Goal: Task Accomplishment & Management: Use online tool/utility

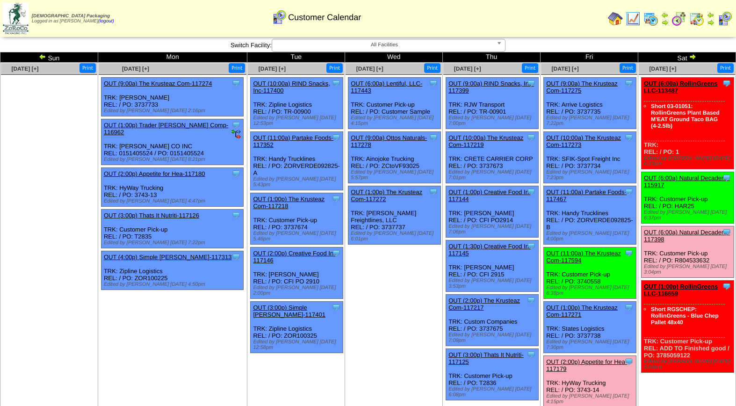
scroll to position [128, 0]
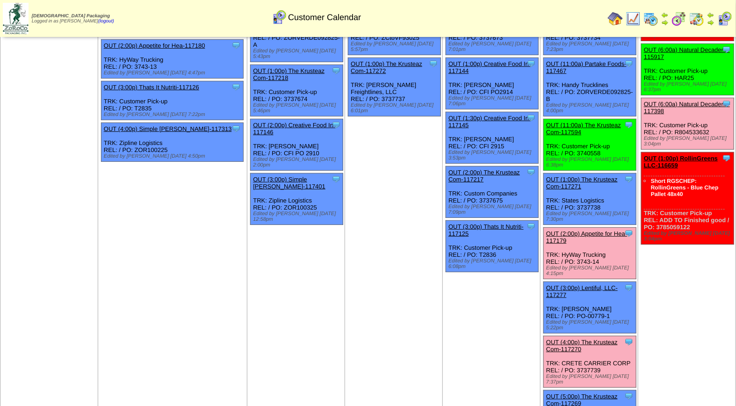
click at [584, 230] on link "OUT (2:00p) Appetite for Hea-117179" at bounding box center [586, 237] width 81 height 14
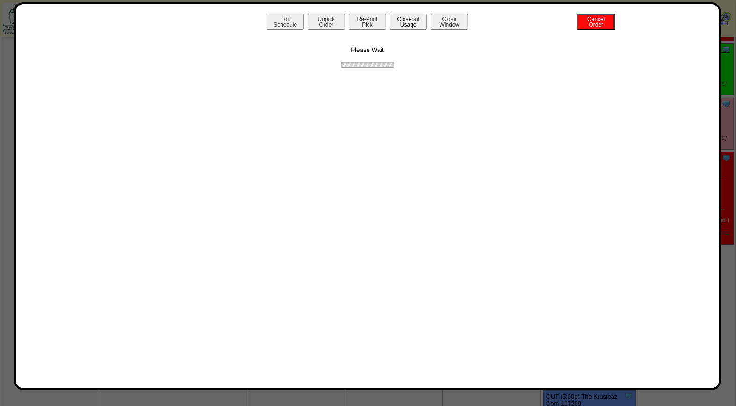
click at [420, 27] on button "Closeout Usage" at bounding box center [408, 22] width 37 height 16
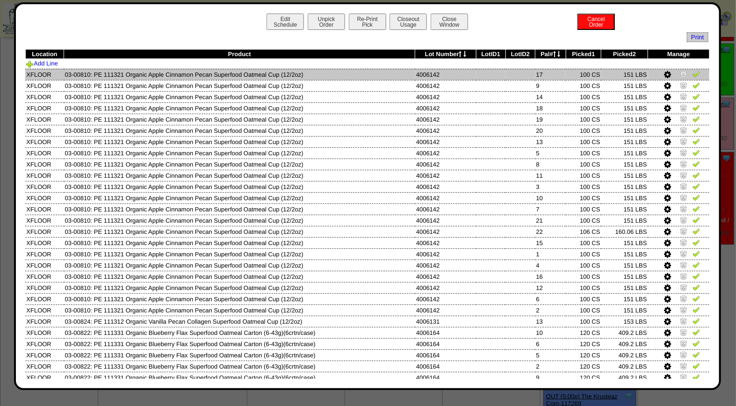
click at [693, 76] on img at bounding box center [696, 73] width 7 height 7
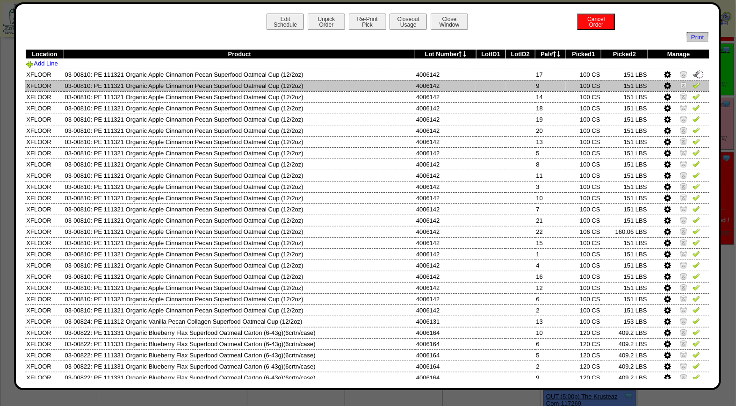
click at [693, 85] on img at bounding box center [696, 84] width 7 height 7
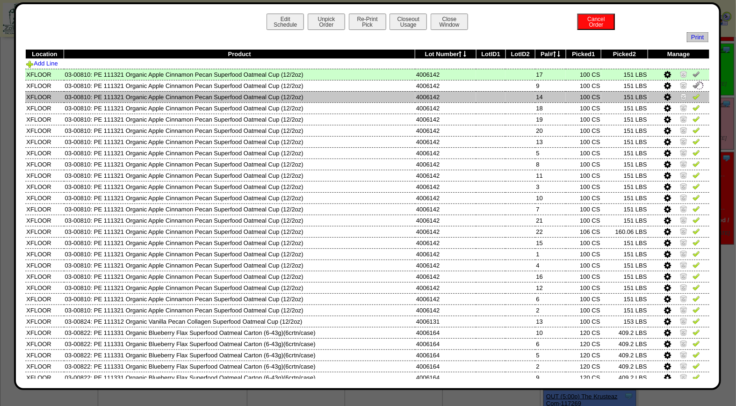
click at [693, 96] on img at bounding box center [696, 96] width 7 height 7
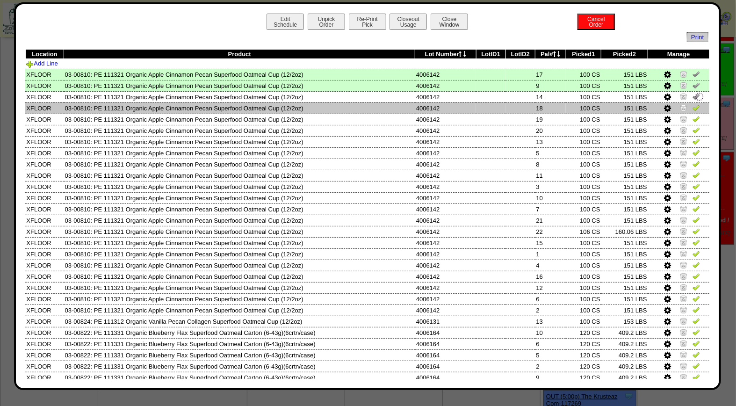
click at [693, 105] on img at bounding box center [696, 107] width 7 height 7
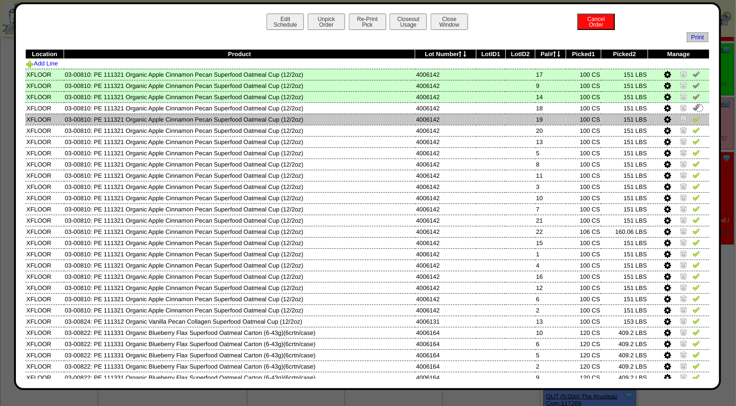
click at [693, 118] on img at bounding box center [696, 118] width 7 height 7
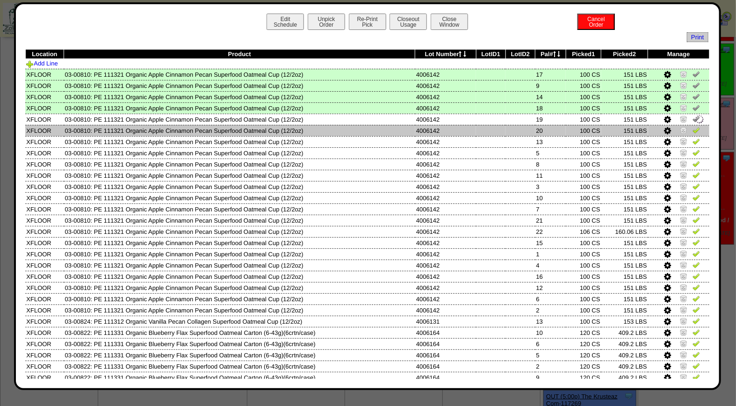
click at [693, 130] on img at bounding box center [696, 129] width 7 height 7
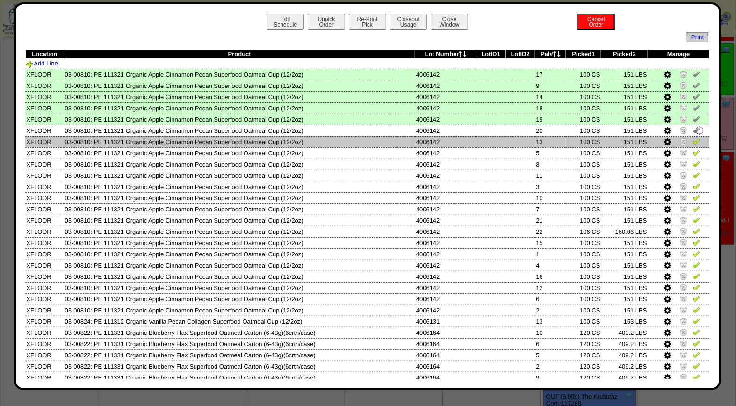
click at [693, 139] on img at bounding box center [696, 141] width 7 height 7
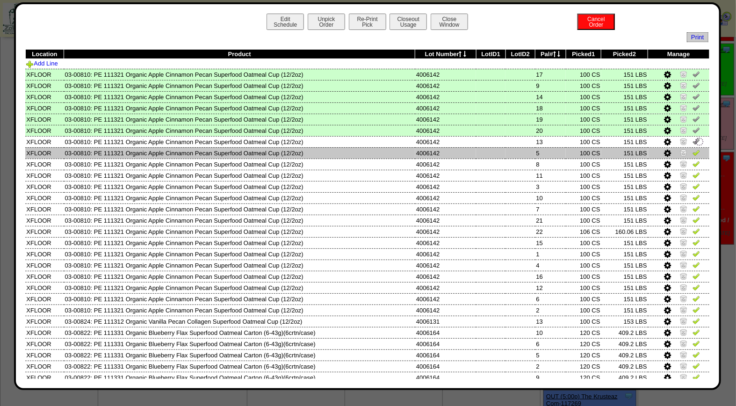
click at [693, 152] on img at bounding box center [696, 152] width 7 height 7
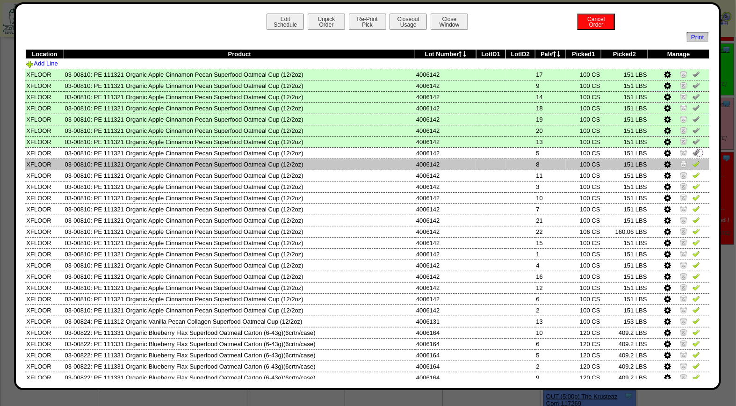
click at [693, 164] on img at bounding box center [696, 163] width 7 height 7
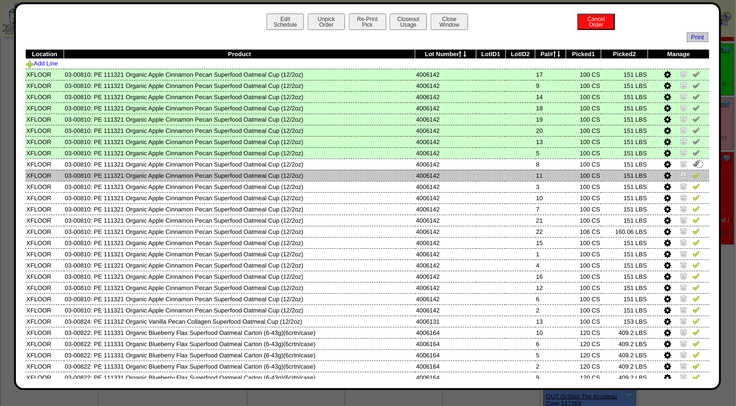
click at [693, 172] on img at bounding box center [696, 174] width 7 height 7
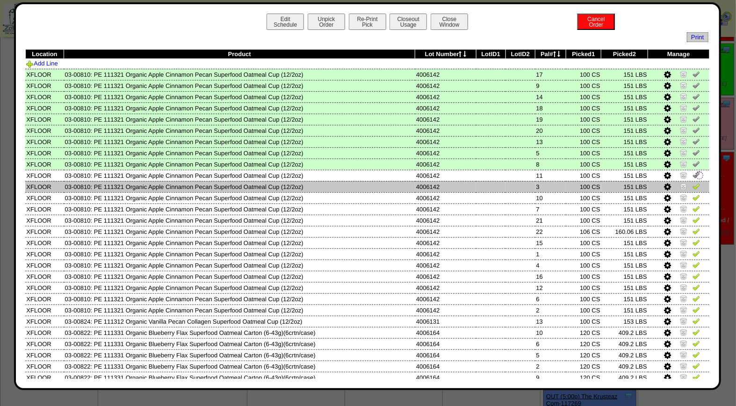
click at [693, 185] on img at bounding box center [696, 185] width 7 height 7
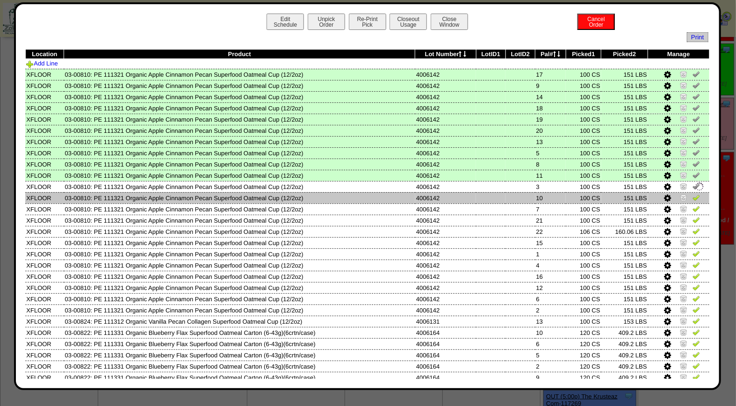
click at [693, 195] on img at bounding box center [696, 197] width 7 height 7
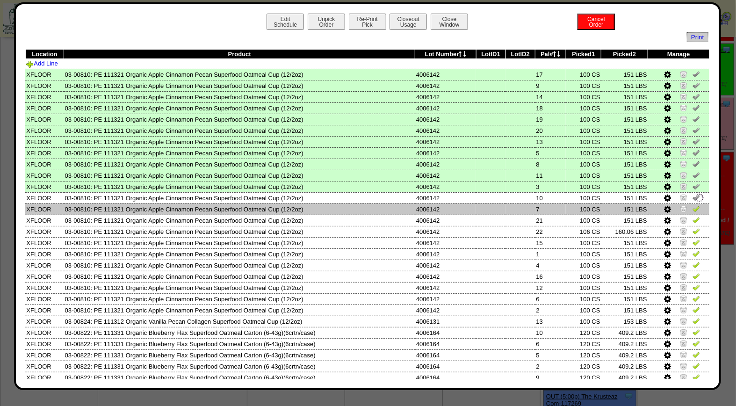
click at [693, 207] on img at bounding box center [696, 208] width 7 height 7
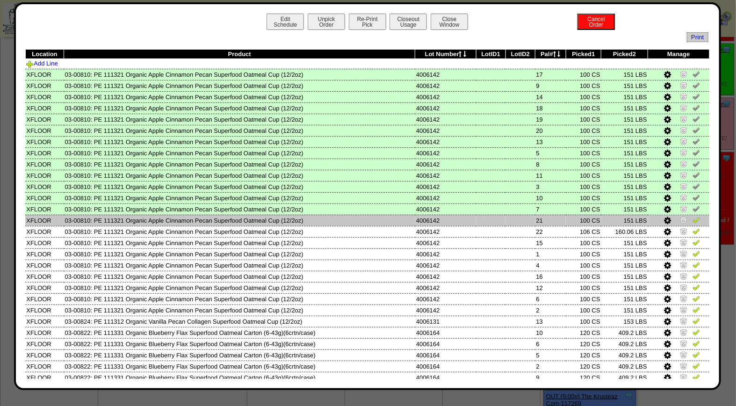
click at [693, 221] on img at bounding box center [696, 219] width 7 height 7
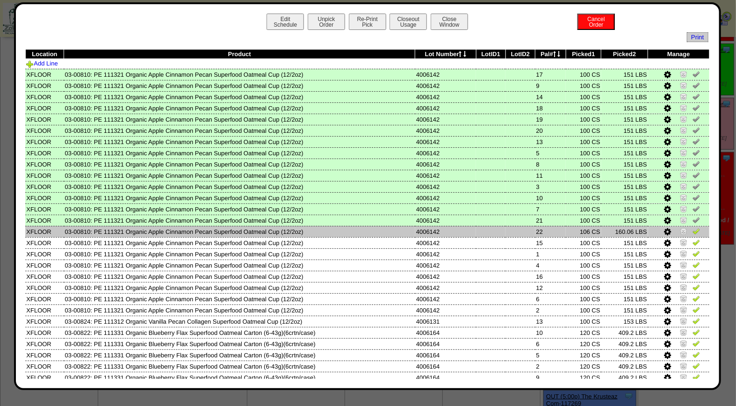
click at [693, 229] on img at bounding box center [696, 230] width 7 height 7
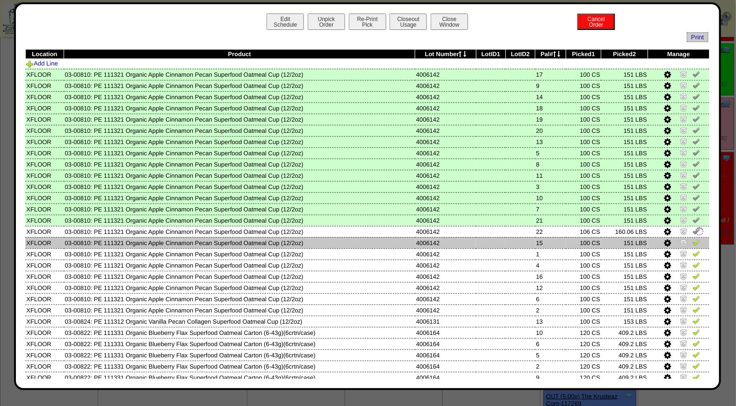
click at [693, 241] on img at bounding box center [696, 242] width 7 height 7
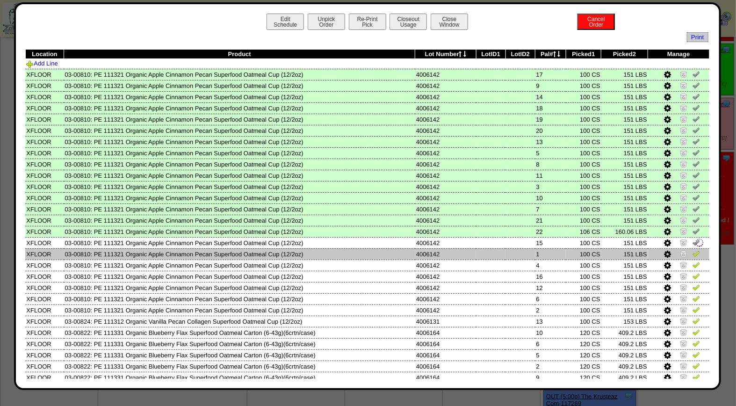
click at [693, 250] on img at bounding box center [696, 253] width 7 height 7
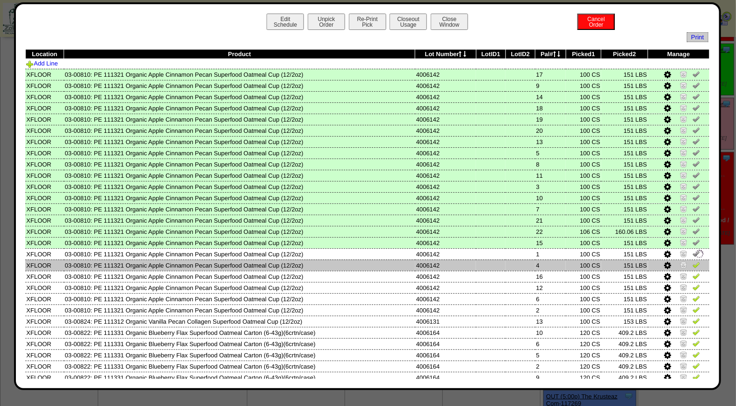
click at [693, 261] on img at bounding box center [696, 264] width 7 height 7
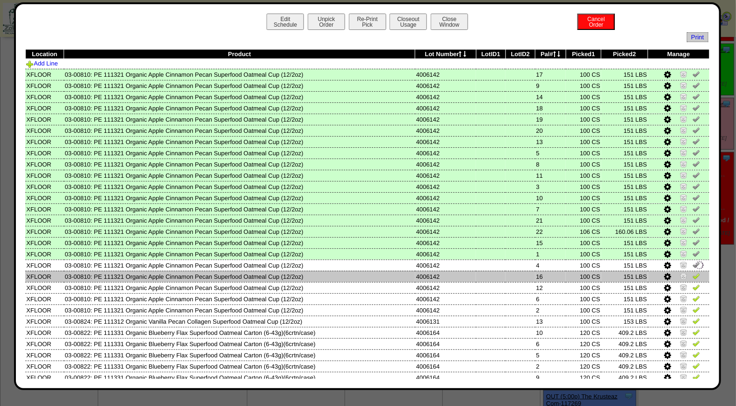
click at [693, 275] on img at bounding box center [696, 275] width 7 height 7
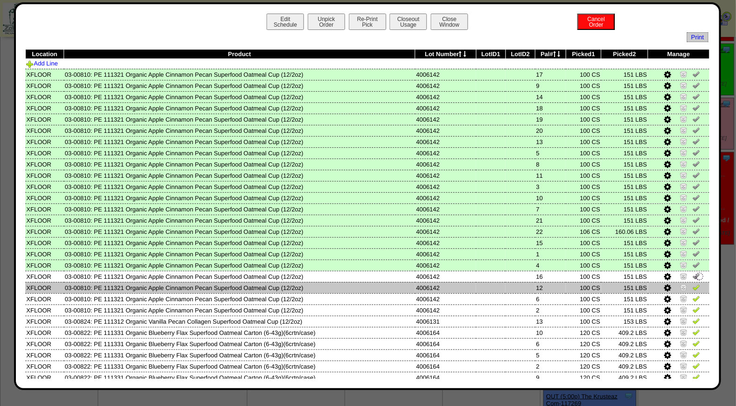
click at [693, 284] on img at bounding box center [696, 286] width 7 height 7
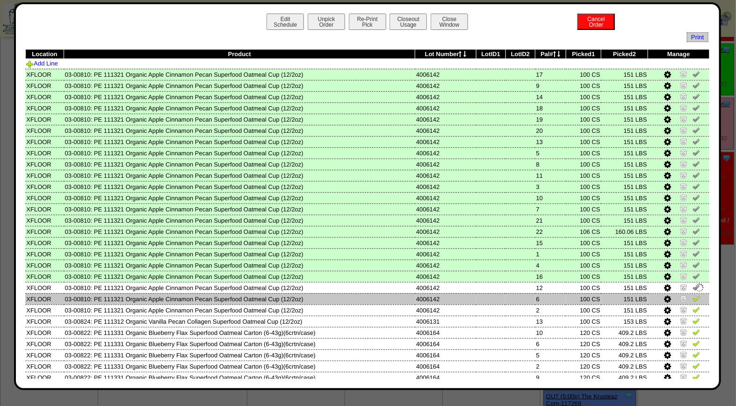
click at [693, 298] on img at bounding box center [696, 298] width 7 height 7
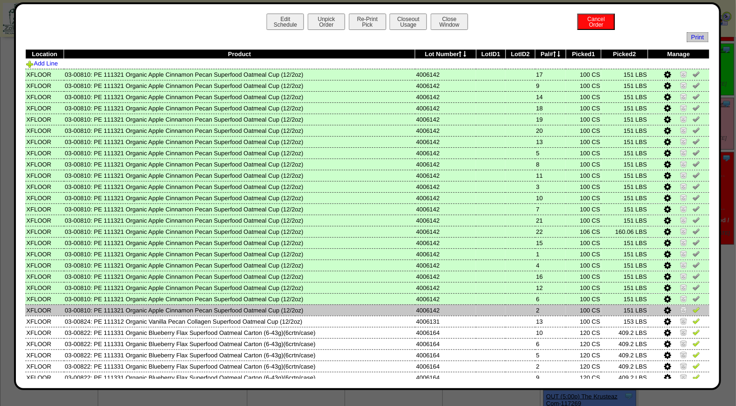
click at [693, 306] on img at bounding box center [696, 309] width 7 height 7
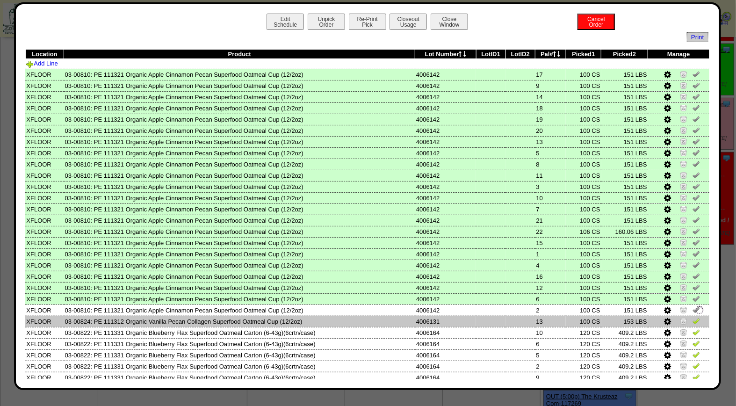
click at [693, 318] on img at bounding box center [696, 320] width 7 height 7
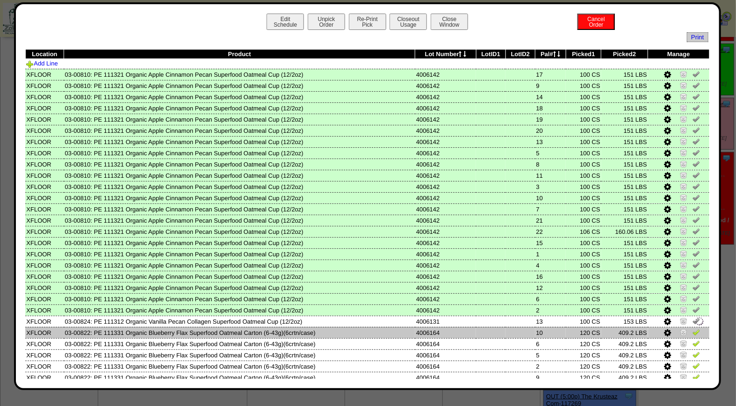
click at [693, 328] on img at bounding box center [696, 331] width 7 height 7
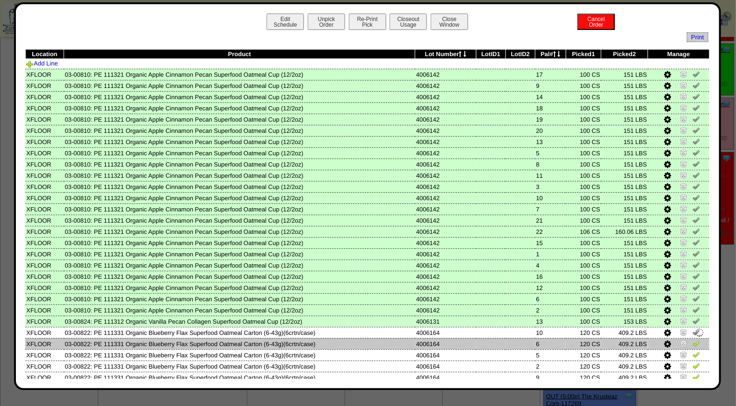
click at [693, 341] on img at bounding box center [696, 343] width 7 height 7
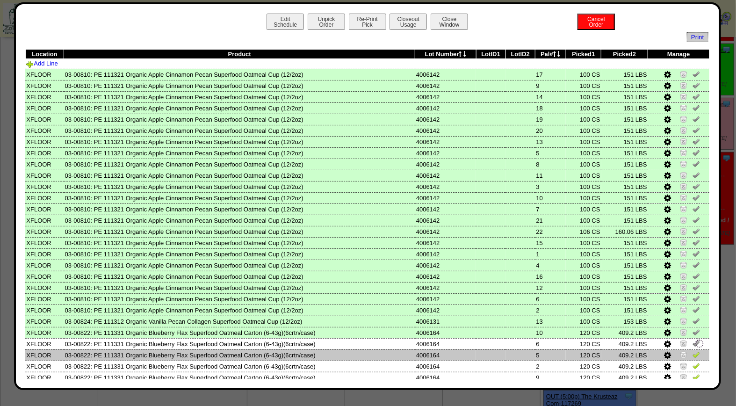
click at [693, 351] on img at bounding box center [696, 354] width 7 height 7
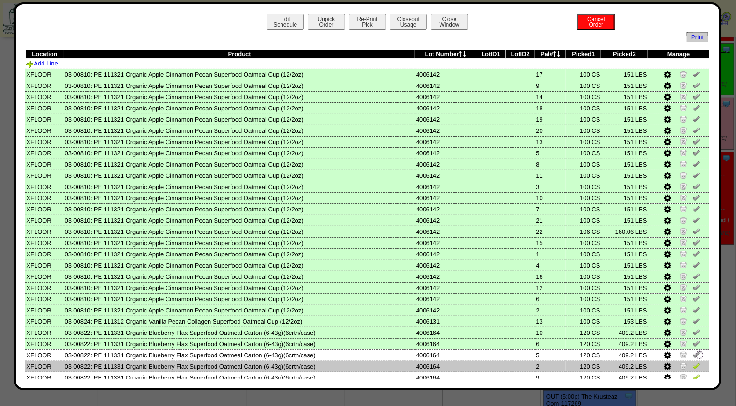
click at [693, 362] on img at bounding box center [696, 365] width 7 height 7
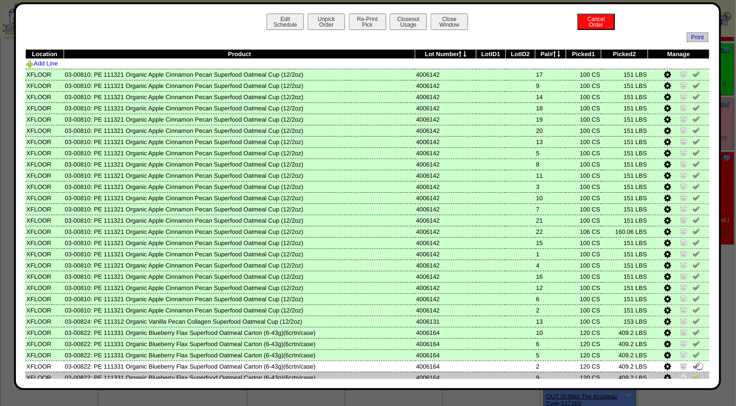
click at [693, 373] on img at bounding box center [696, 376] width 7 height 7
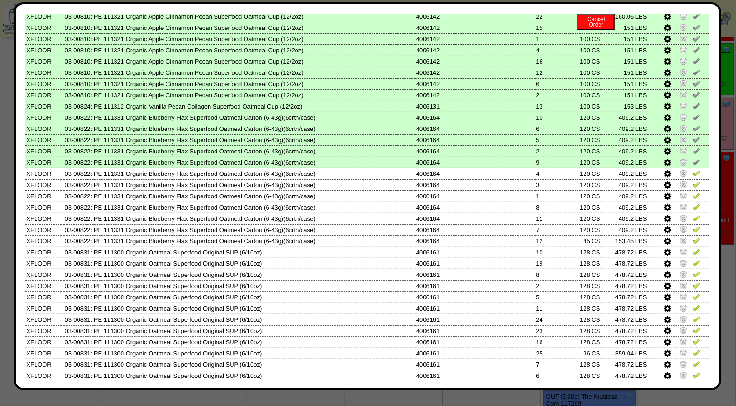
scroll to position [291, 0]
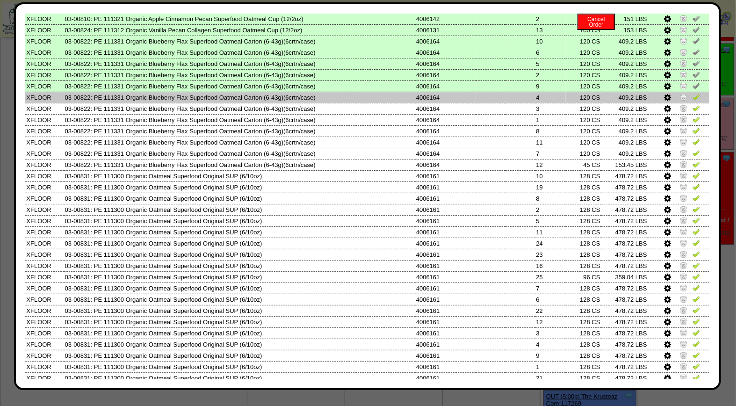
click at [693, 93] on img at bounding box center [696, 96] width 7 height 7
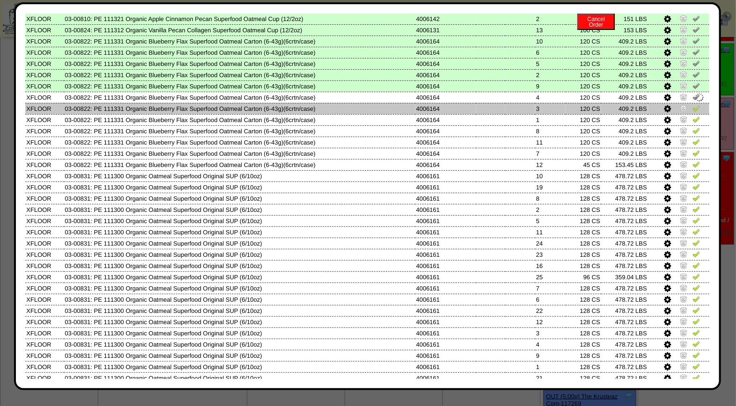
click at [693, 105] on img at bounding box center [696, 107] width 7 height 7
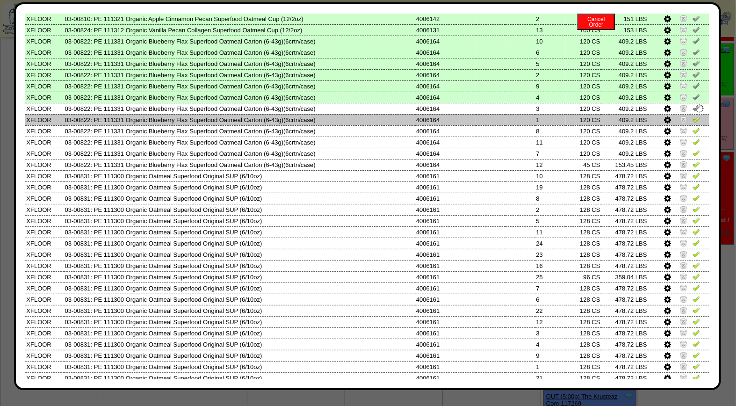
click at [693, 116] on img at bounding box center [696, 119] width 7 height 7
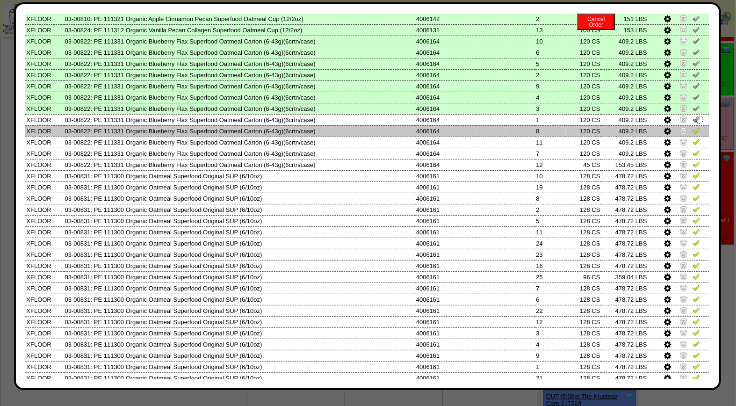
click at [693, 127] on img at bounding box center [696, 130] width 7 height 7
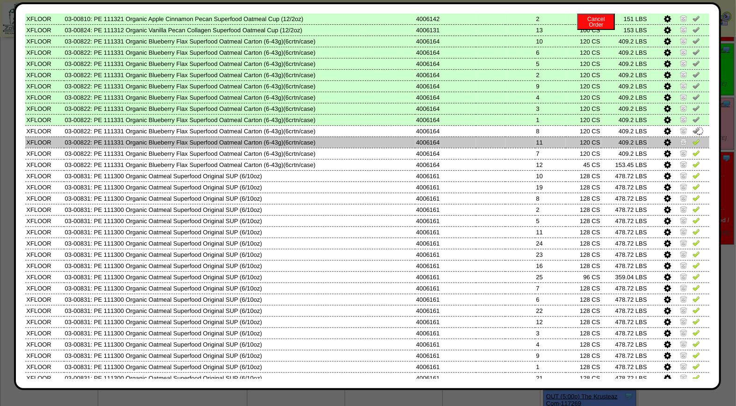
click at [693, 138] on img at bounding box center [696, 141] width 7 height 7
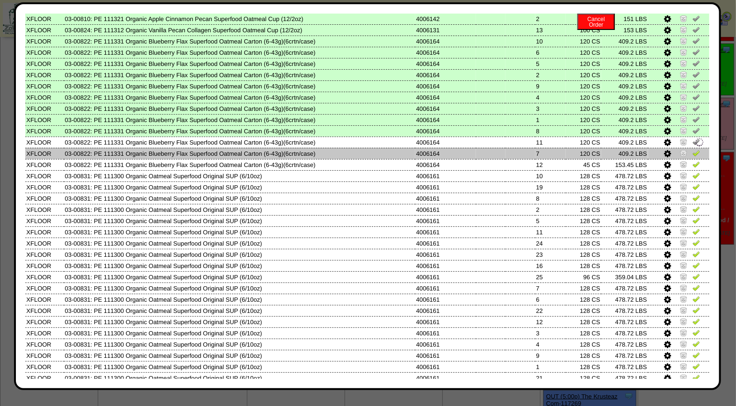
click at [693, 149] on img at bounding box center [696, 152] width 7 height 7
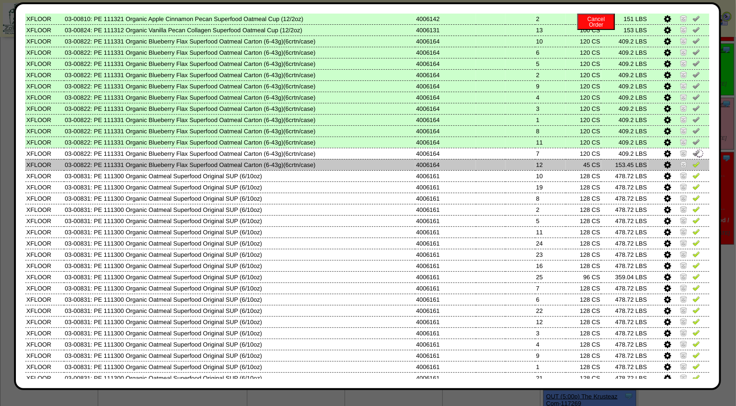
click at [693, 160] on img at bounding box center [696, 163] width 7 height 7
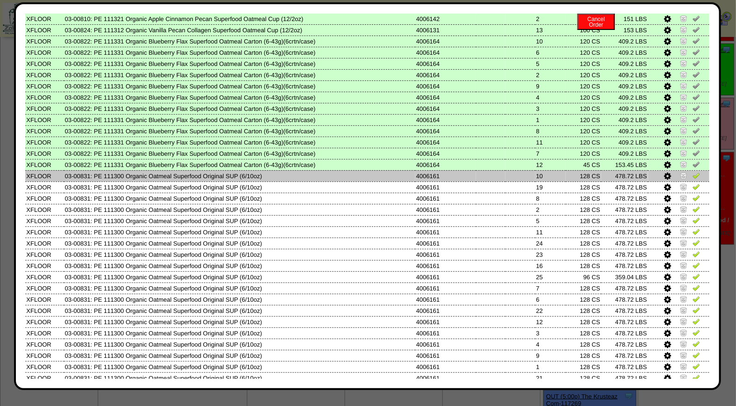
click at [693, 172] on img at bounding box center [696, 175] width 7 height 7
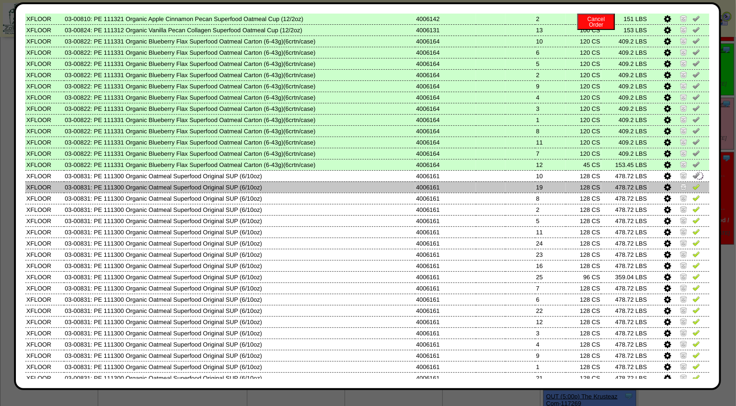
click at [693, 183] on img at bounding box center [696, 186] width 7 height 7
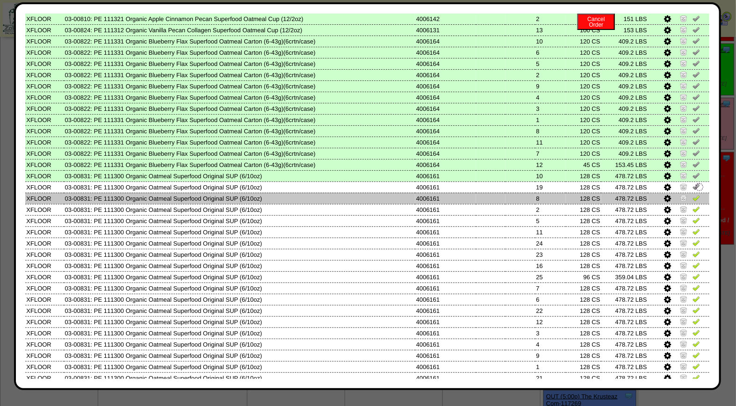
click at [693, 194] on img at bounding box center [696, 197] width 7 height 7
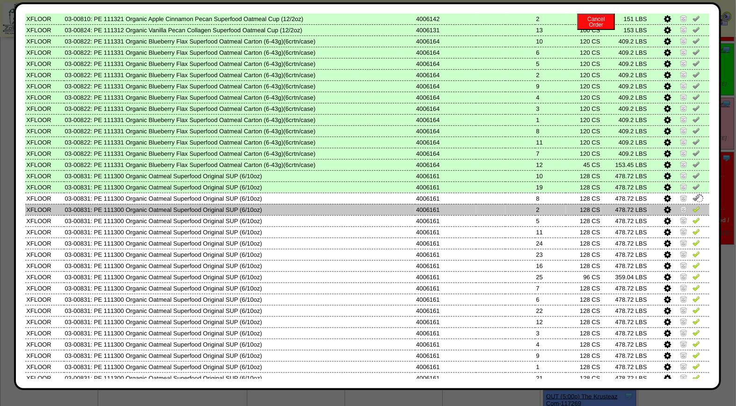
click at [693, 205] on img at bounding box center [696, 208] width 7 height 7
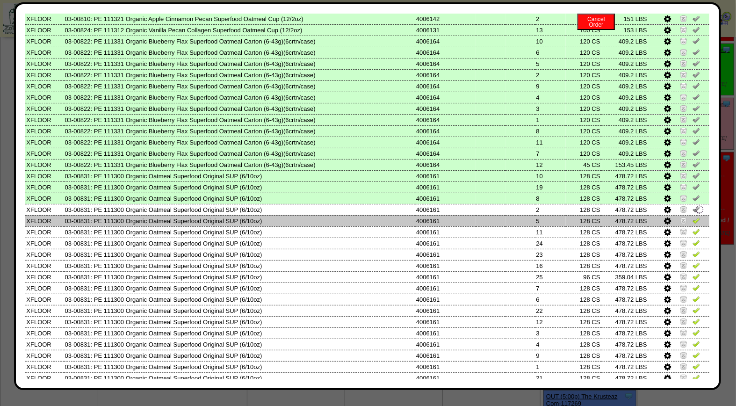
click at [693, 217] on img at bounding box center [696, 220] width 7 height 7
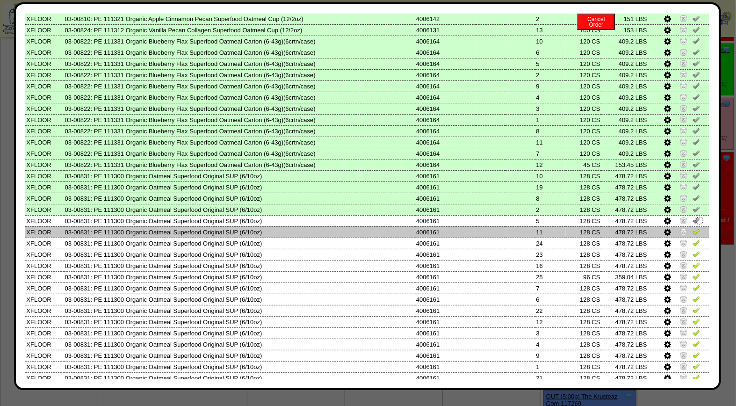
click at [693, 228] on img at bounding box center [696, 231] width 7 height 7
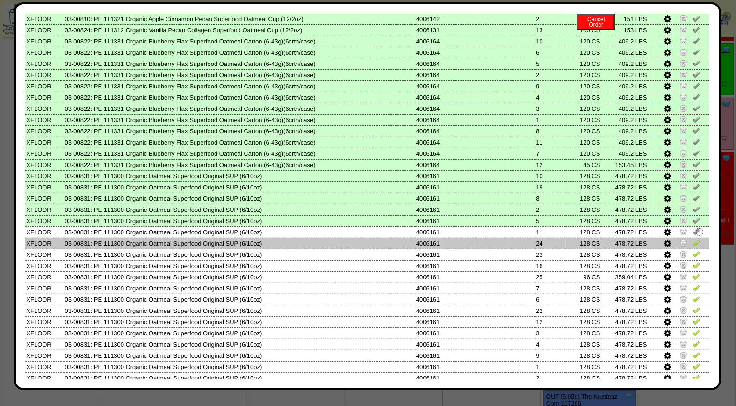
click at [693, 239] on img at bounding box center [696, 242] width 7 height 7
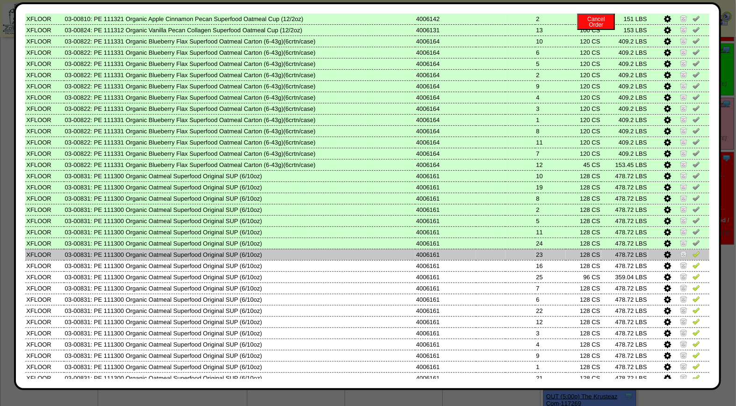
click at [693, 250] on img at bounding box center [696, 253] width 7 height 7
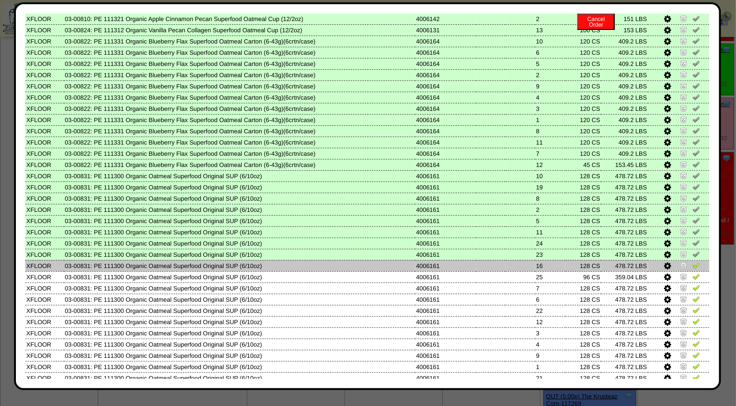
click at [693, 261] on img at bounding box center [696, 264] width 7 height 7
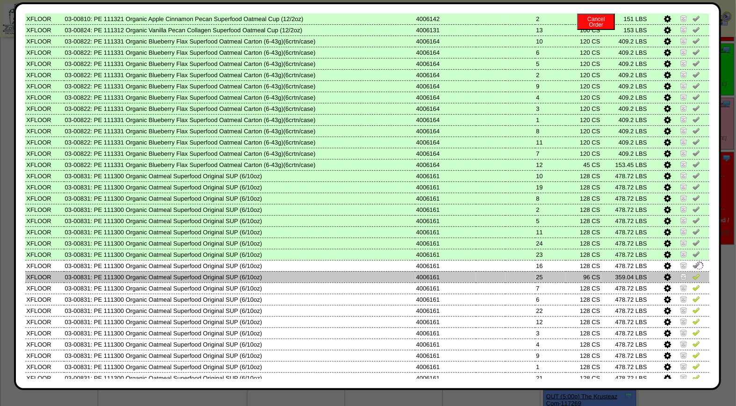
click at [693, 273] on img at bounding box center [696, 276] width 7 height 7
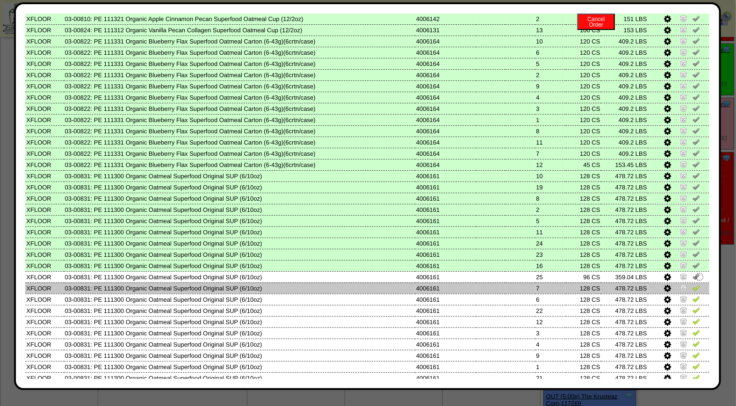
click at [693, 284] on img at bounding box center [696, 287] width 7 height 7
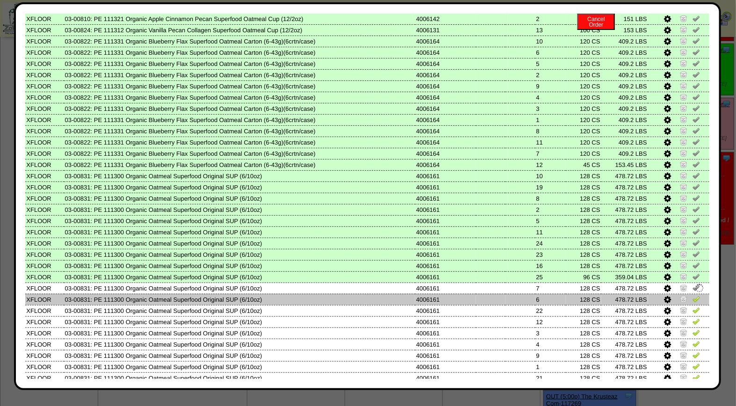
click at [693, 295] on img at bounding box center [696, 298] width 7 height 7
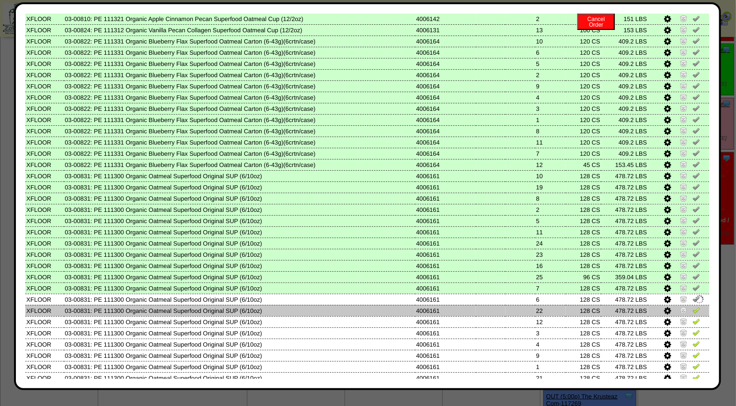
click at [693, 306] on img at bounding box center [696, 309] width 7 height 7
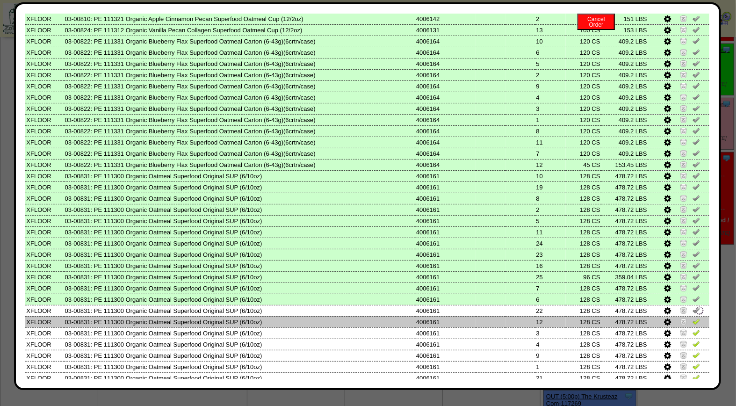
click at [693, 318] on img at bounding box center [696, 321] width 7 height 7
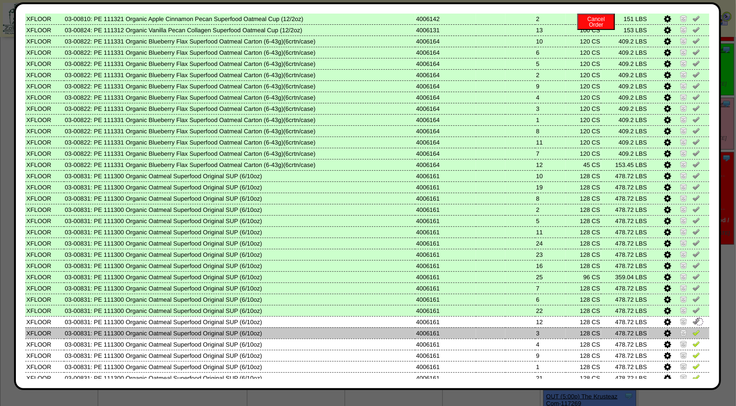
click at [693, 329] on img at bounding box center [696, 332] width 7 height 7
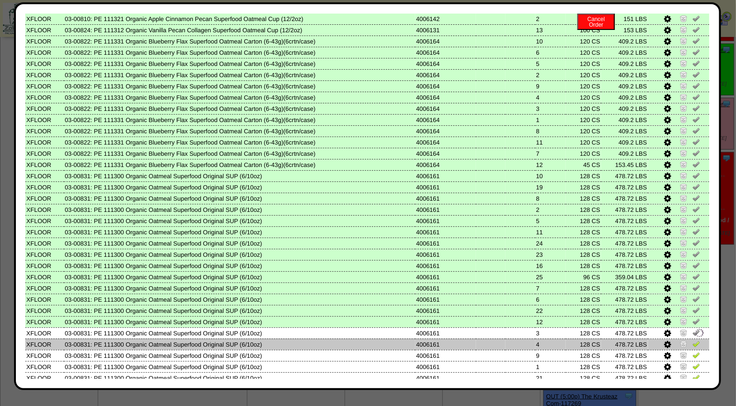
click at [693, 340] on img at bounding box center [696, 343] width 7 height 7
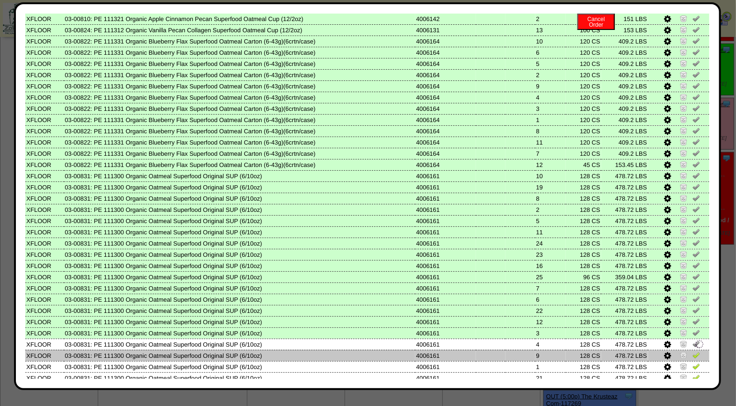
click at [693, 351] on img at bounding box center [696, 354] width 7 height 7
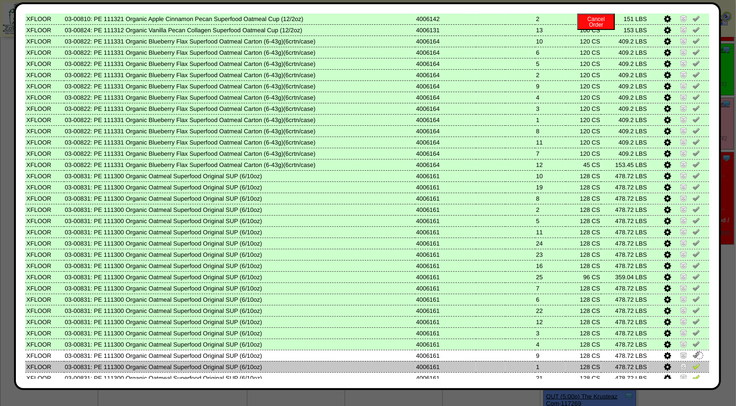
click at [693, 363] on img at bounding box center [696, 366] width 7 height 7
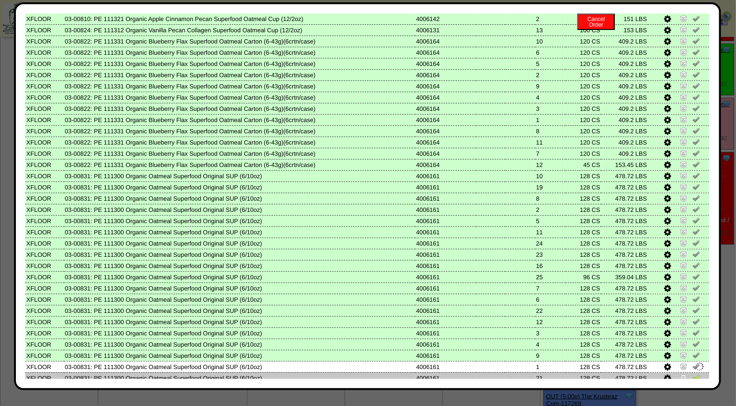
click at [693, 374] on img at bounding box center [696, 377] width 7 height 7
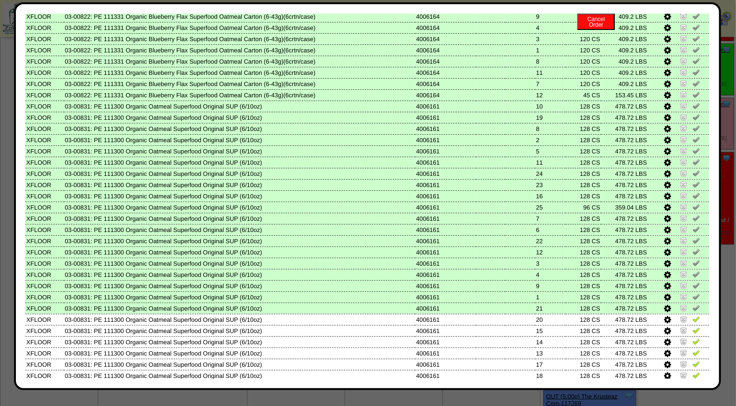
scroll to position [388, 0]
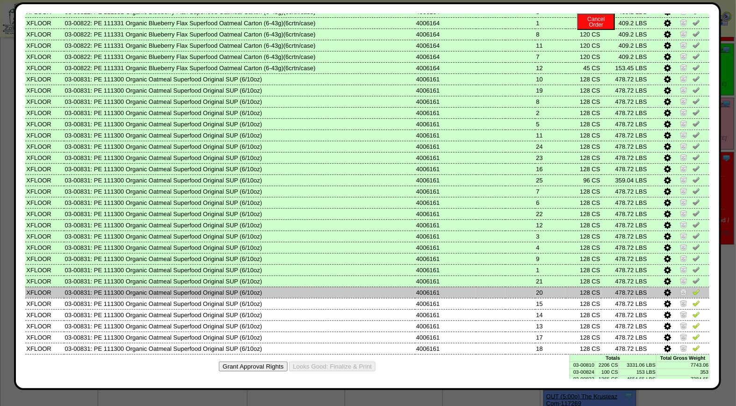
click at [693, 288] on img at bounding box center [696, 291] width 7 height 7
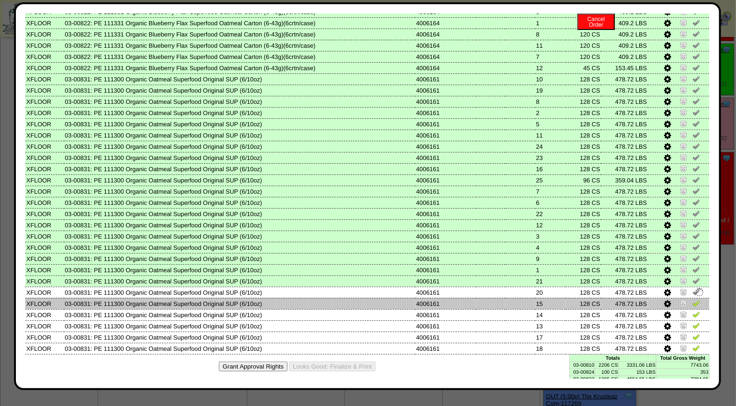
click at [693, 299] on img at bounding box center [696, 302] width 7 height 7
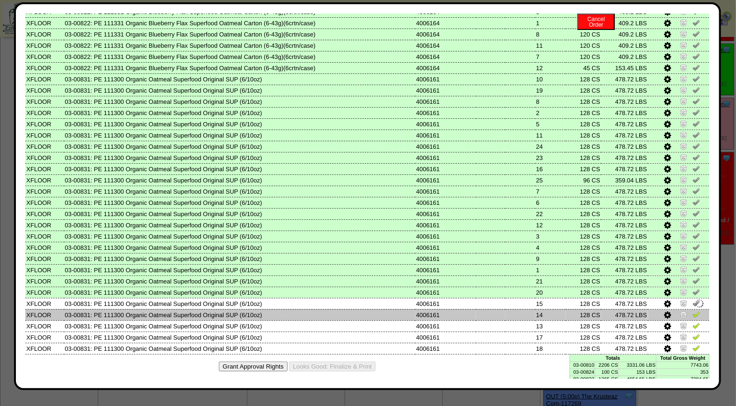
click at [693, 311] on img at bounding box center [696, 314] width 7 height 7
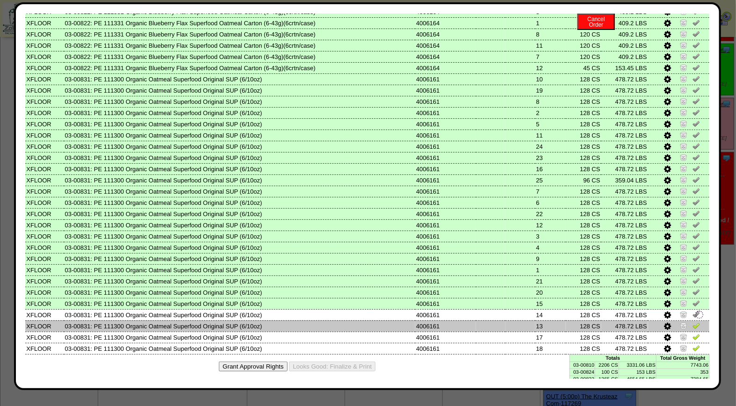
click at [693, 322] on img at bounding box center [696, 325] width 7 height 7
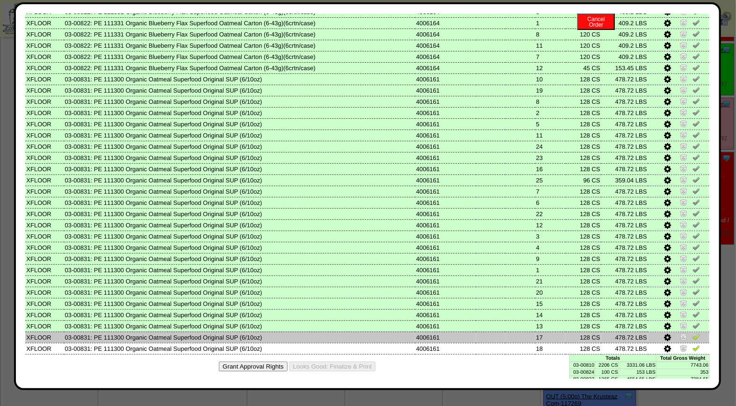
click at [693, 333] on img at bounding box center [696, 336] width 7 height 7
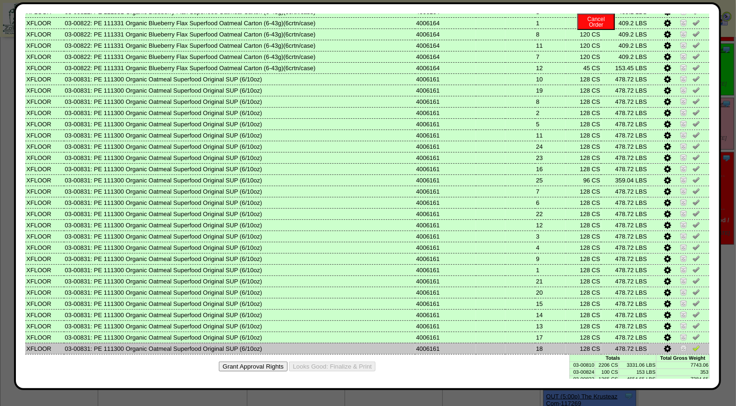
click at [693, 344] on img at bounding box center [696, 347] width 7 height 7
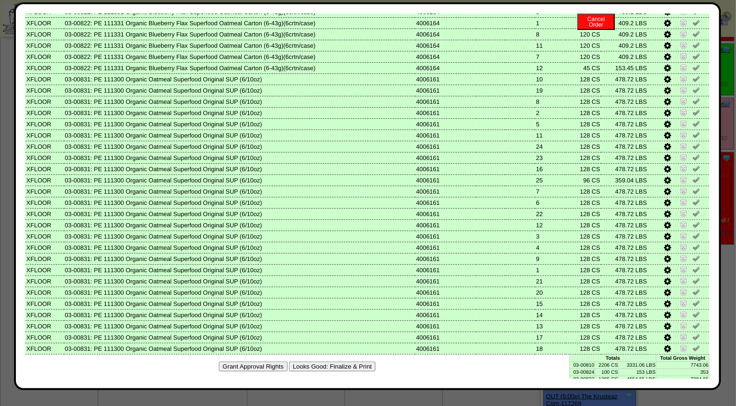
click at [342, 362] on button "Looks Good: Finalize & Print" at bounding box center [332, 367] width 87 height 10
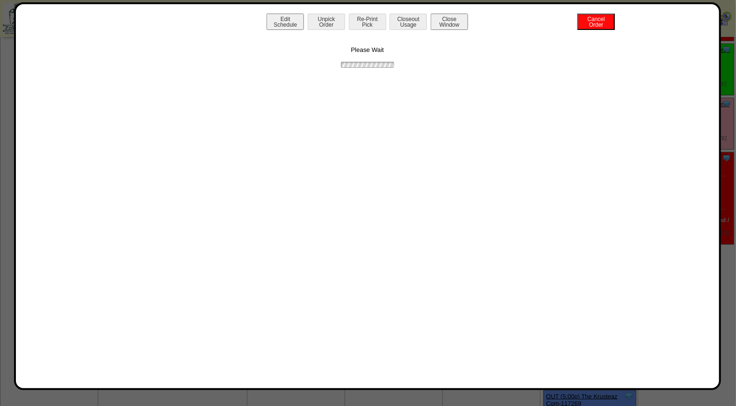
scroll to position [0, 0]
click at [372, 17] on button "Print BOL" at bounding box center [367, 22] width 37 height 16
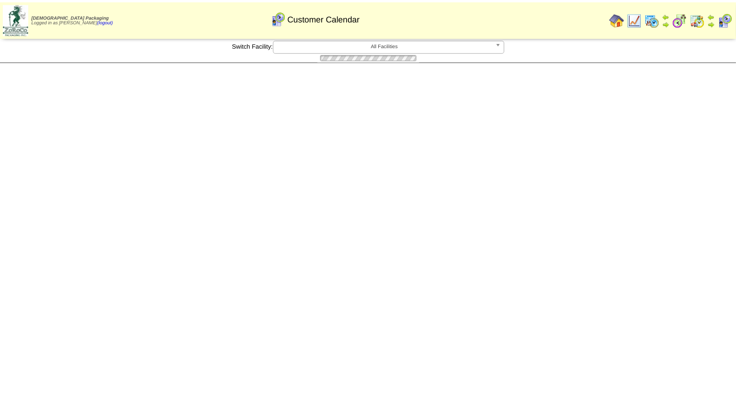
scroll to position [128, 0]
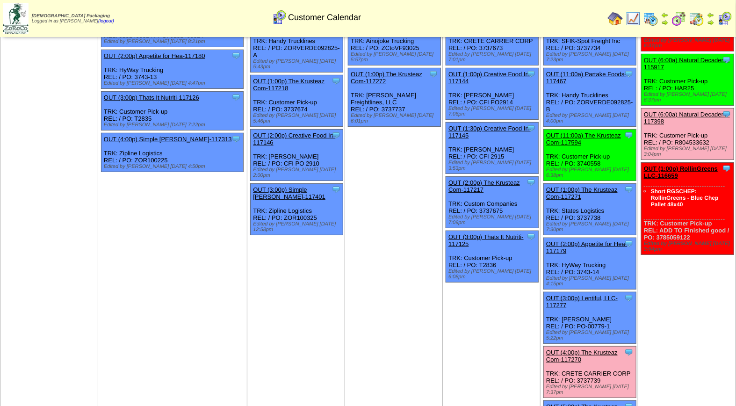
scroll to position [138, 0]
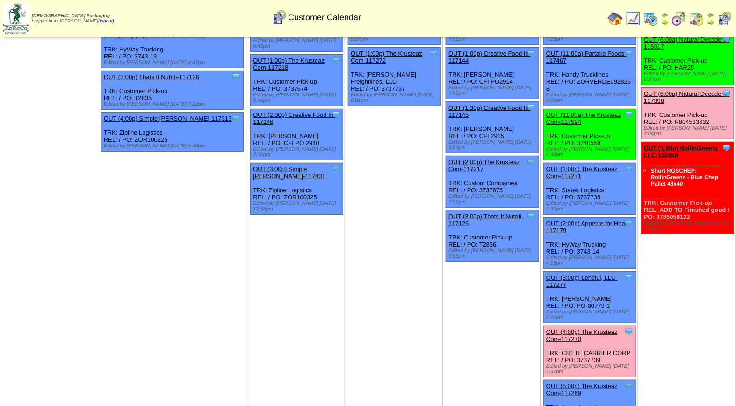
click at [572, 328] on link "OUT (4:00p) The Krusteaz Com-117270" at bounding box center [582, 335] width 72 height 14
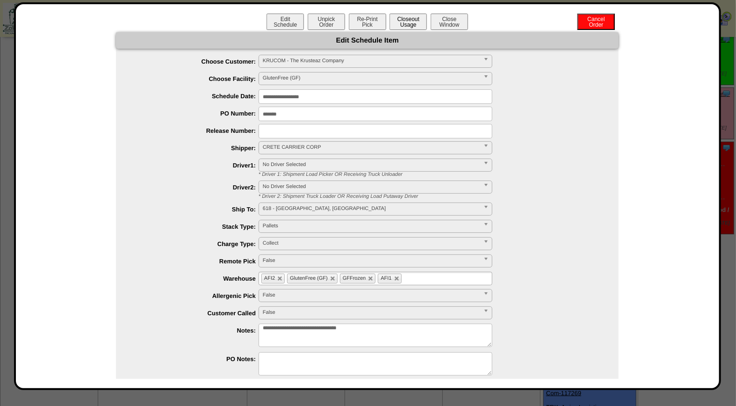
click at [403, 27] on button "Closeout Usage" at bounding box center [408, 22] width 37 height 16
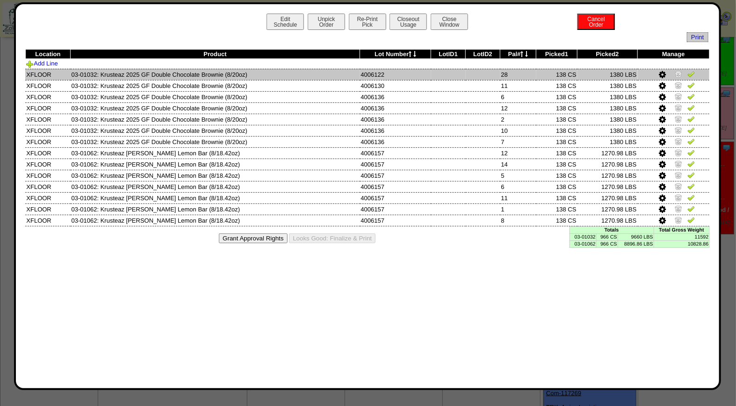
click at [693, 77] on img at bounding box center [691, 73] width 7 height 7
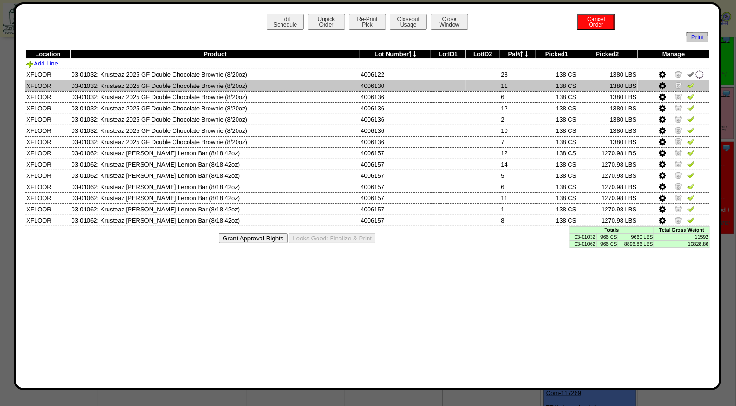
click at [693, 85] on img at bounding box center [691, 84] width 7 height 7
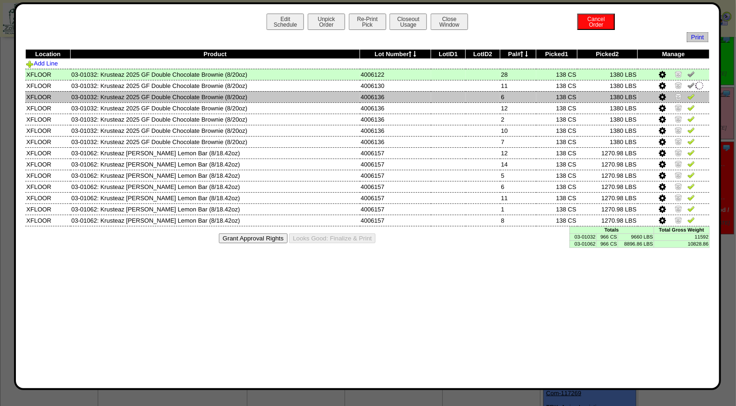
click at [694, 94] on img at bounding box center [691, 96] width 7 height 7
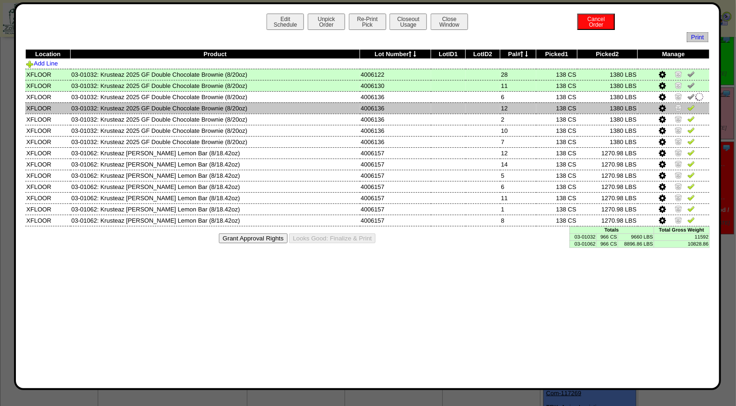
click at [692, 107] on img at bounding box center [691, 107] width 7 height 7
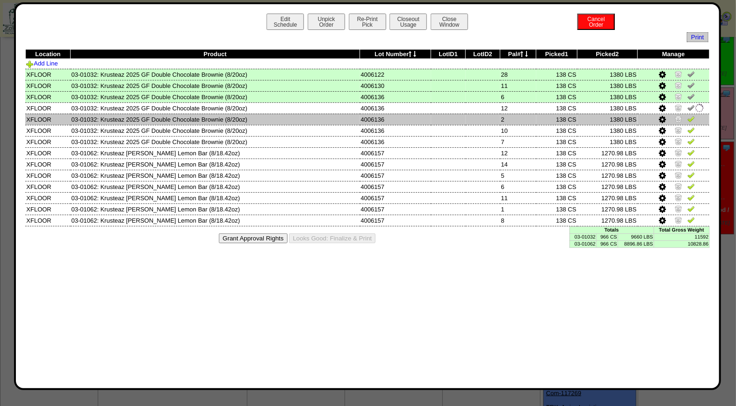
click at [693, 116] on img at bounding box center [691, 118] width 7 height 7
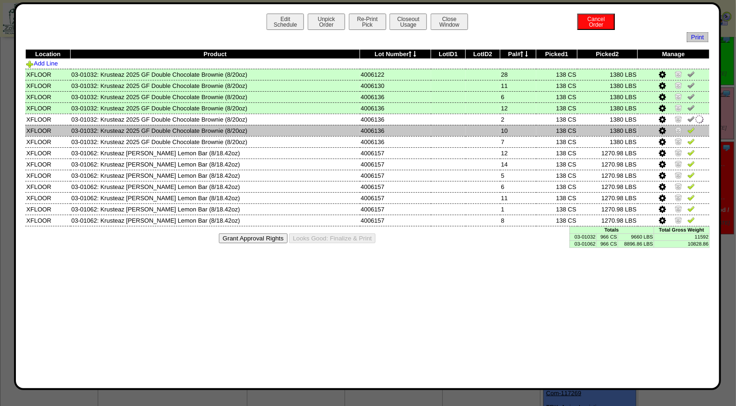
click at [693, 130] on img at bounding box center [691, 129] width 7 height 7
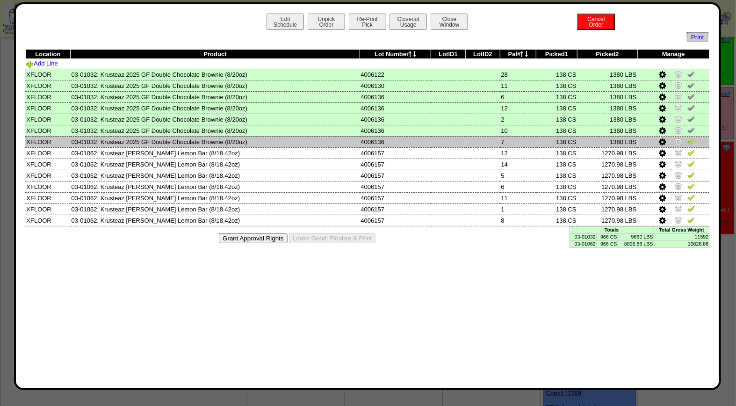
click at [694, 142] on img at bounding box center [691, 141] width 7 height 7
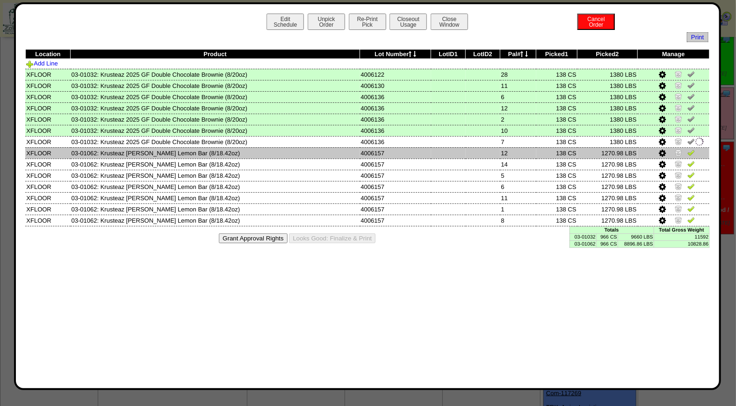
click at [691, 153] on img at bounding box center [691, 152] width 7 height 7
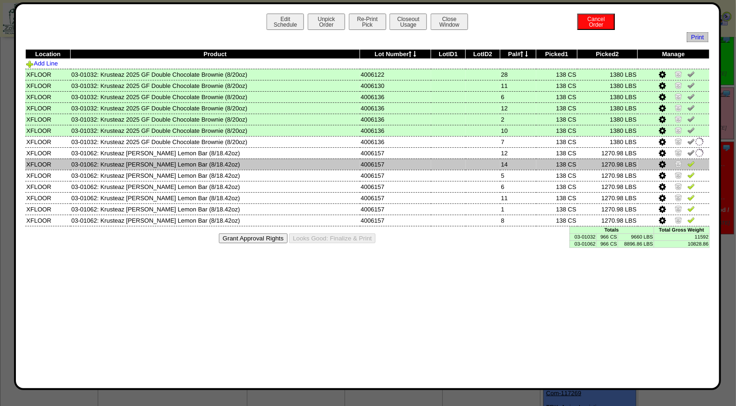
click at [694, 160] on img at bounding box center [691, 163] width 7 height 7
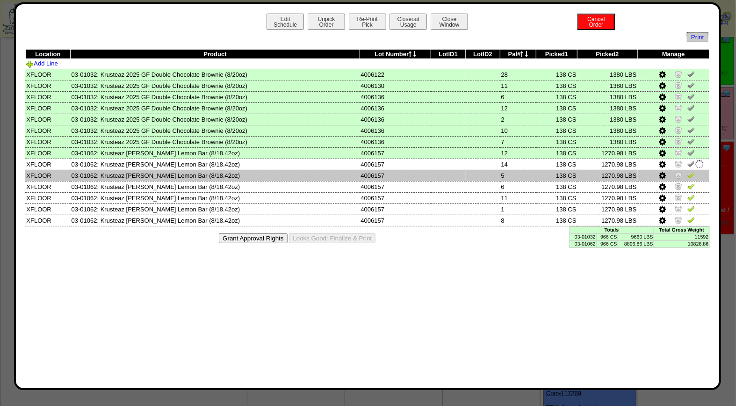
click at [692, 173] on img at bounding box center [691, 174] width 7 height 7
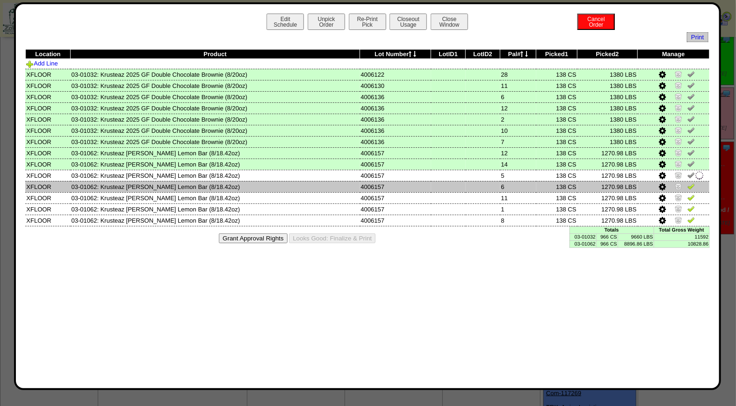
click at [693, 184] on img at bounding box center [691, 185] width 7 height 7
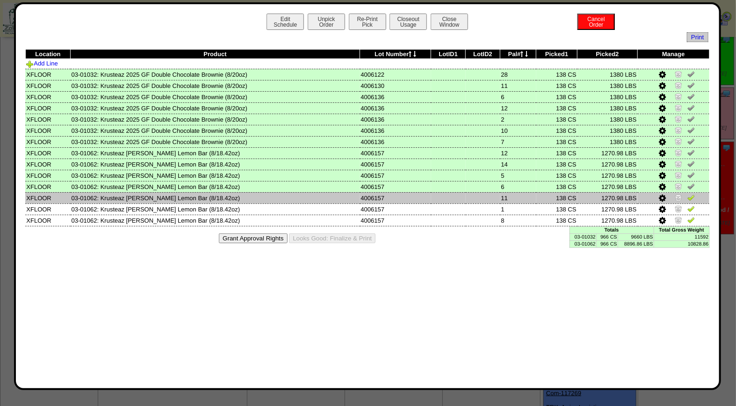
click at [691, 196] on img at bounding box center [691, 197] width 7 height 7
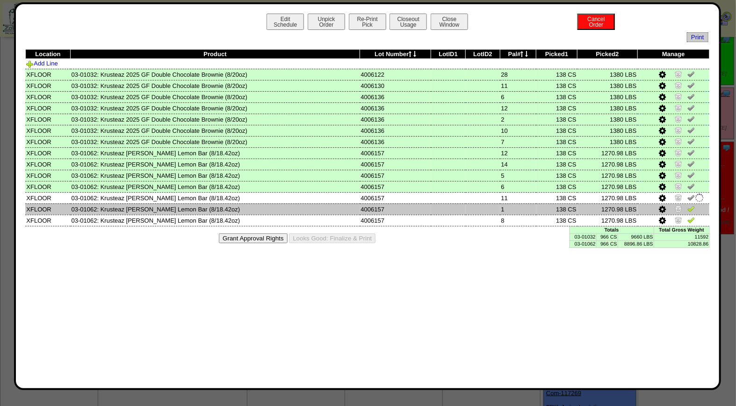
click at [691, 207] on img at bounding box center [691, 208] width 7 height 7
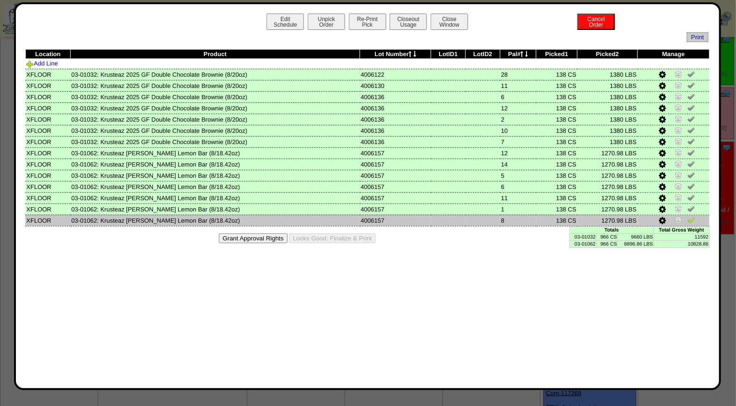
click at [692, 218] on img at bounding box center [691, 219] width 7 height 7
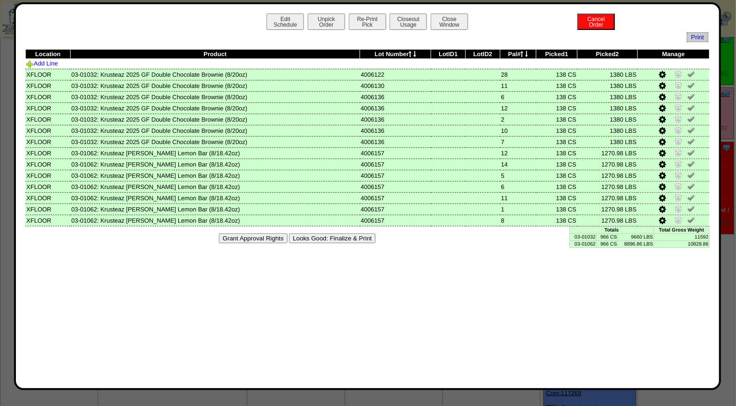
click at [361, 236] on button "Looks Good: Finalize & Print" at bounding box center [332, 238] width 87 height 10
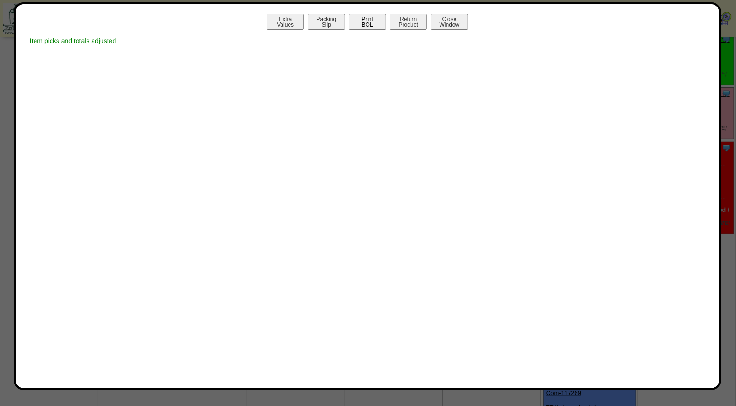
click at [367, 28] on button "Print BOL" at bounding box center [367, 22] width 37 height 16
